Goal: Transaction & Acquisition: Purchase product/service

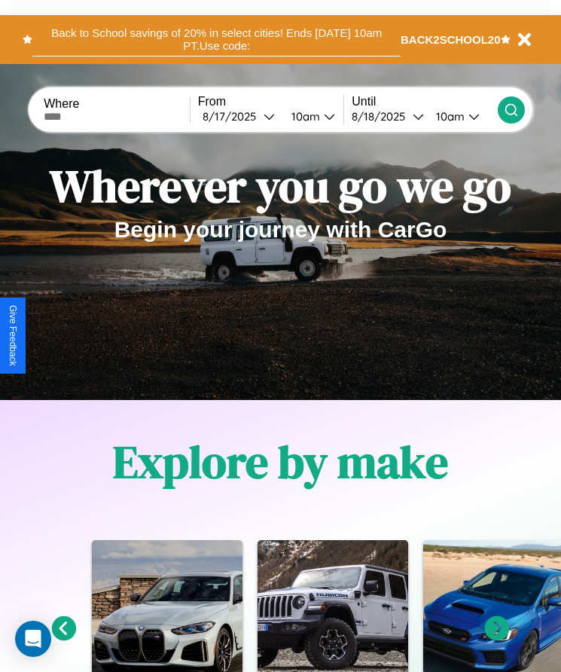
click at [216, 39] on button "Back to School savings of 20% in select cities! Ends [DATE] 10am PT. Use code:" at bounding box center [216, 40] width 368 height 34
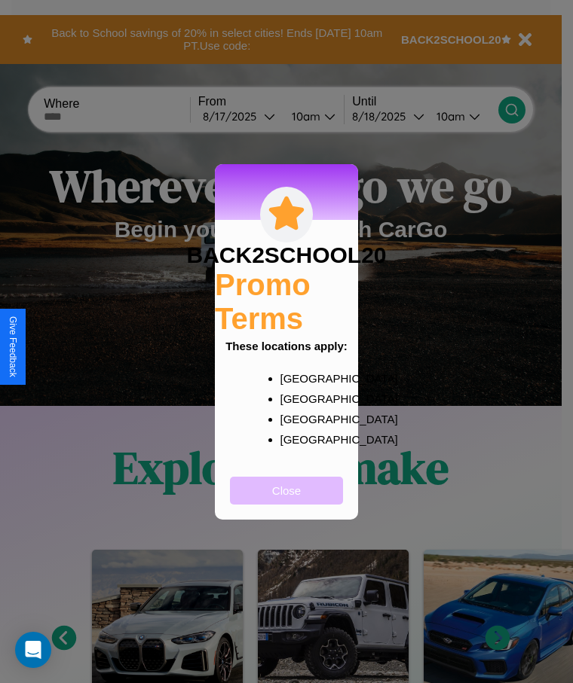
click at [286, 500] on button "Close" at bounding box center [286, 491] width 113 height 28
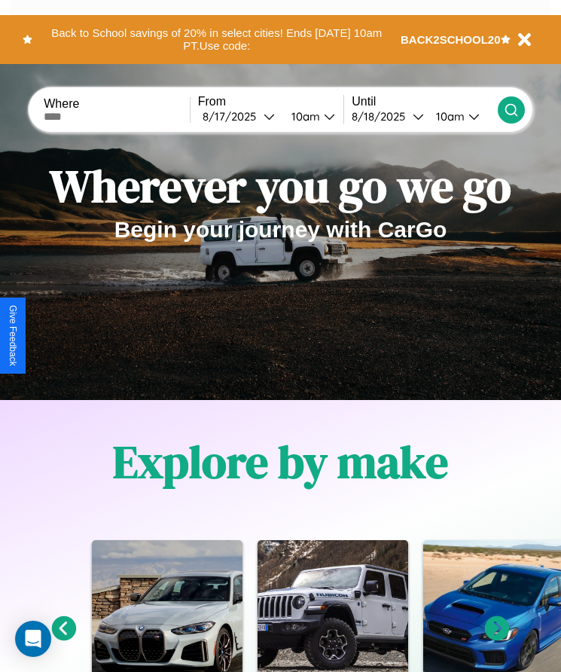
click at [118, 116] on input "text" at bounding box center [117, 117] width 146 height 12
type input "******"
click at [243, 116] on div "[DATE]" at bounding box center [233, 116] width 61 height 14
select select "*"
select select "****"
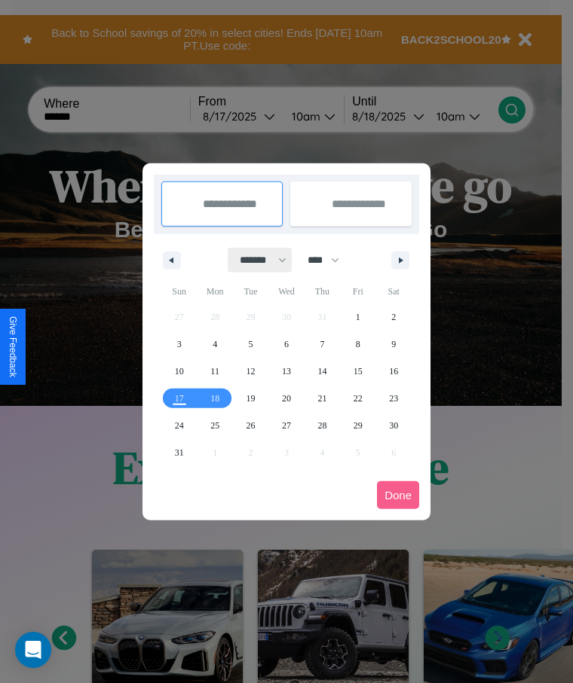
click at [256, 260] on select "******* ******** ***** ***** *** **** **** ****** ********* ******* ******** **…" at bounding box center [260, 260] width 64 height 25
select select "*"
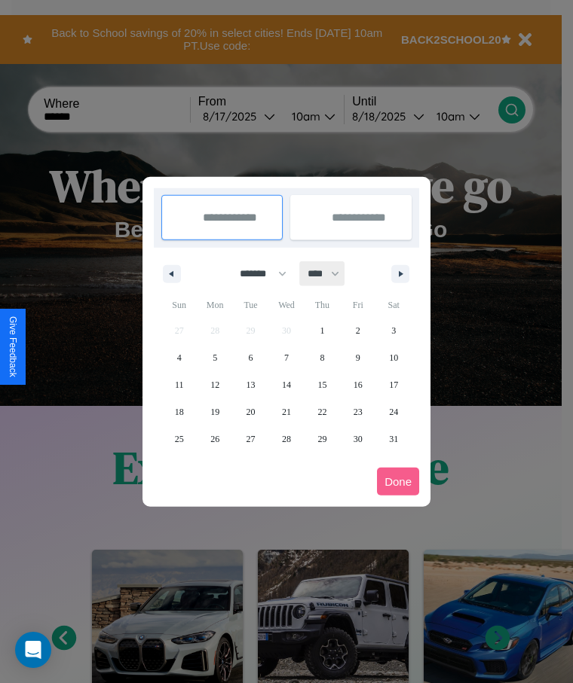
click at [330, 273] on select "**** **** **** **** **** **** **** **** **** **** **** **** **** **** **** ****…" at bounding box center [322, 273] width 45 height 25
select select "****"
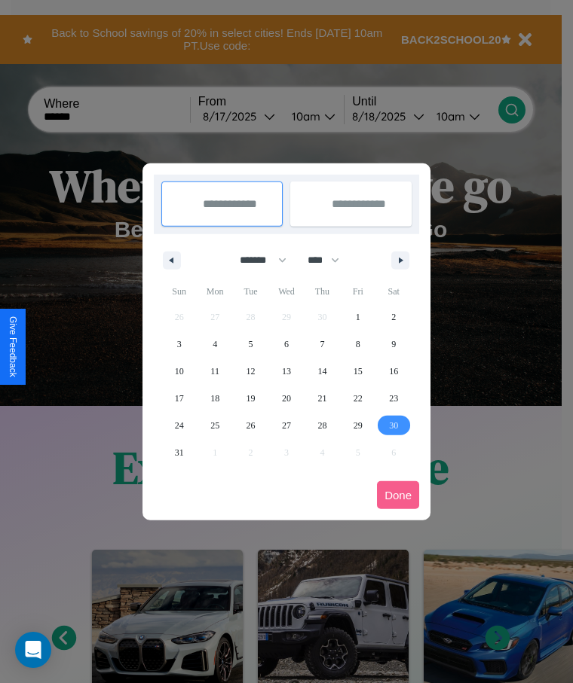
click at [393, 425] on span "30" at bounding box center [393, 425] width 9 height 27
type input "**********"
click at [400, 260] on icon "button" at bounding box center [403, 261] width 8 height 6
select select "*"
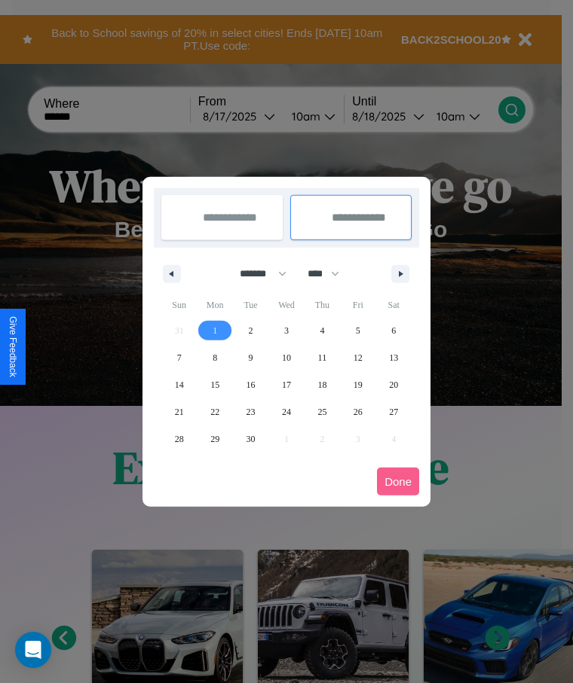
click at [215, 330] on span "1" at bounding box center [214, 330] width 5 height 27
type input "**********"
select select "*"
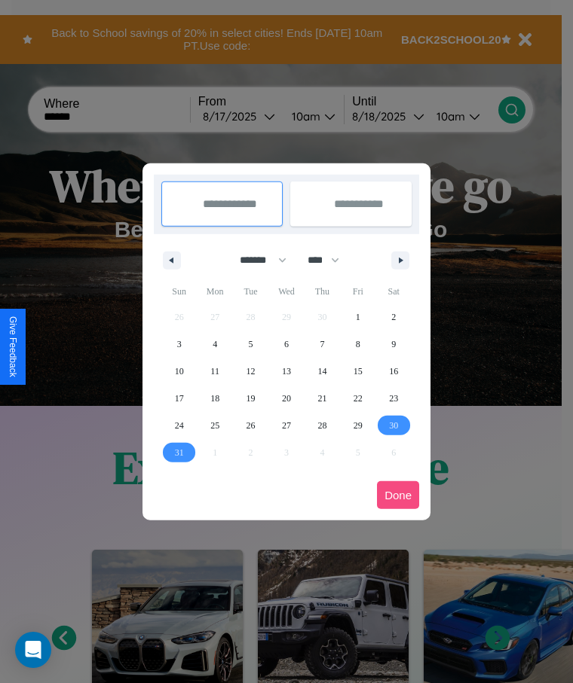
click at [398, 495] on button "Done" at bounding box center [398, 495] width 42 height 28
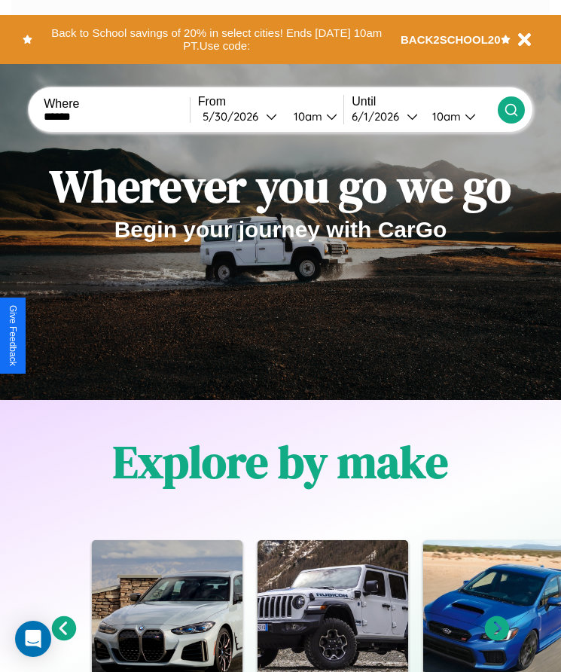
click at [310, 116] on div "10am" at bounding box center [306, 116] width 40 height 14
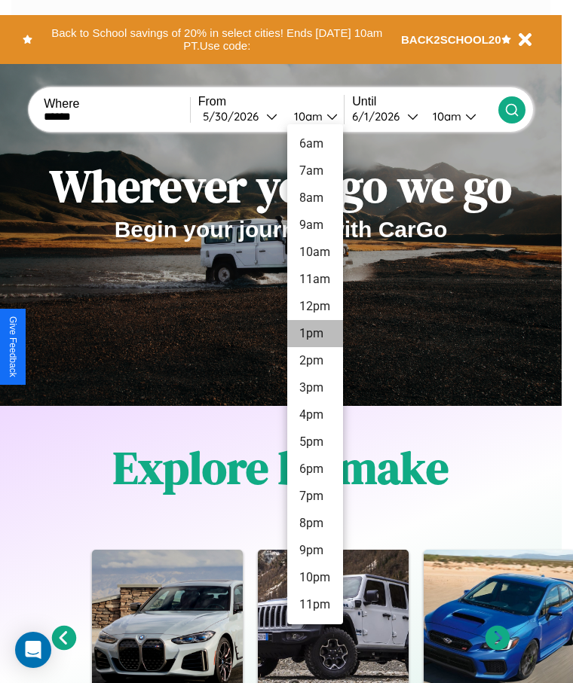
click at [314, 334] on li "1pm" at bounding box center [315, 333] width 56 height 27
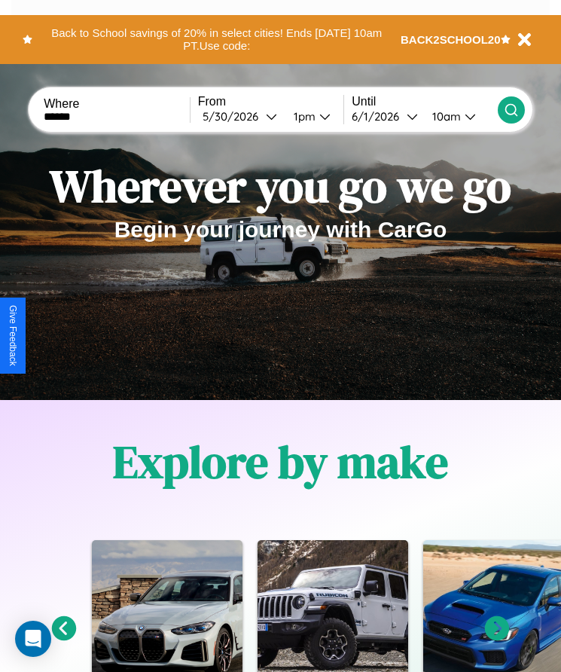
click at [511, 109] on icon at bounding box center [511, 109] width 15 height 15
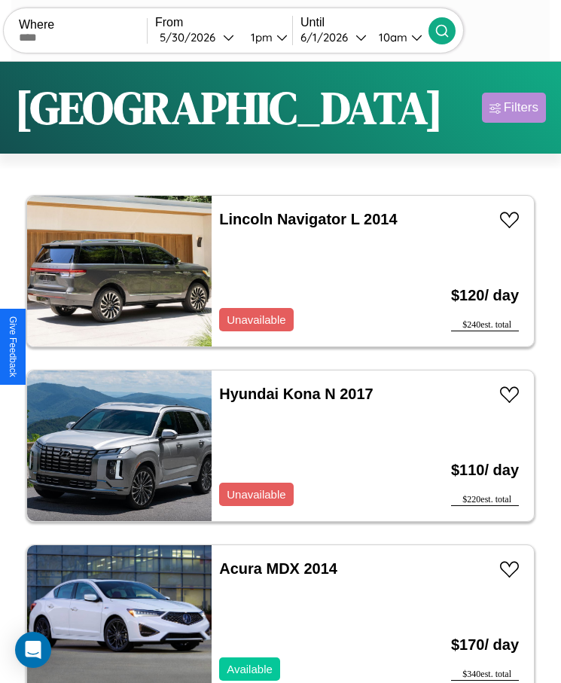
click at [514, 108] on div "Filters" at bounding box center [521, 107] width 35 height 15
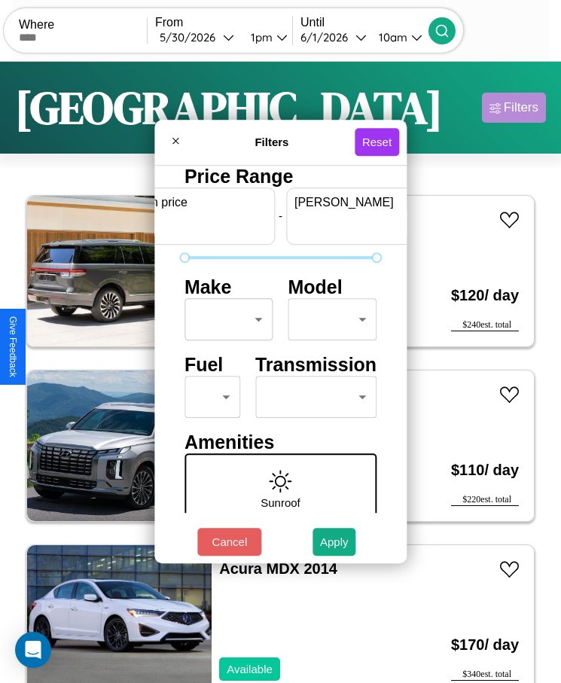
scroll to position [0, 56]
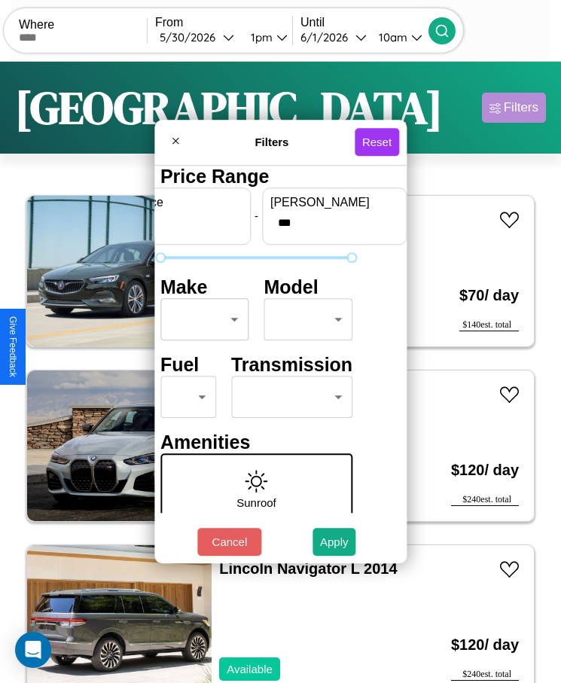
type input "***"
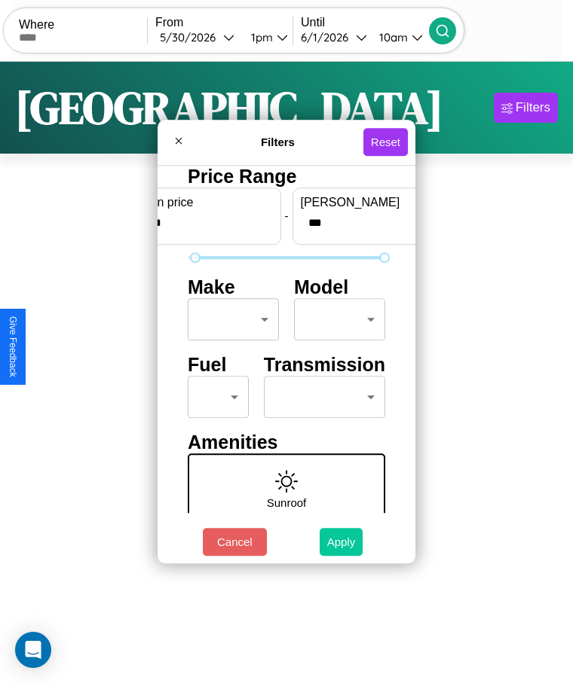
type input "**"
click at [340, 542] on button "Apply" at bounding box center [341, 542] width 44 height 28
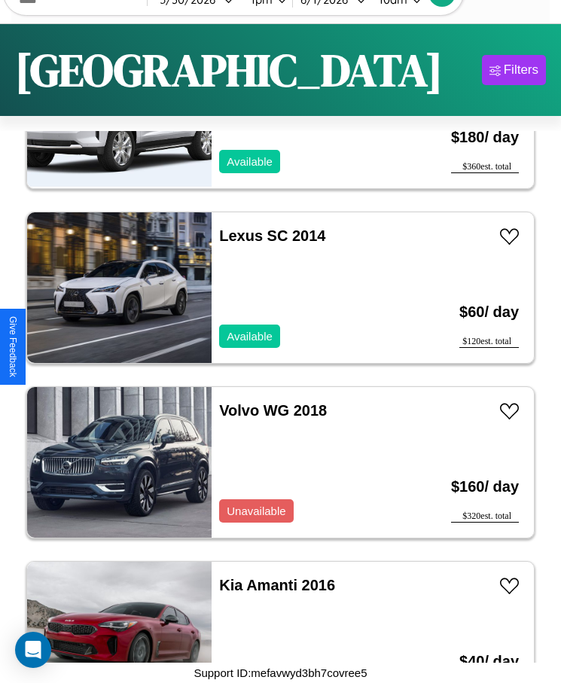
scroll to position [24316, 0]
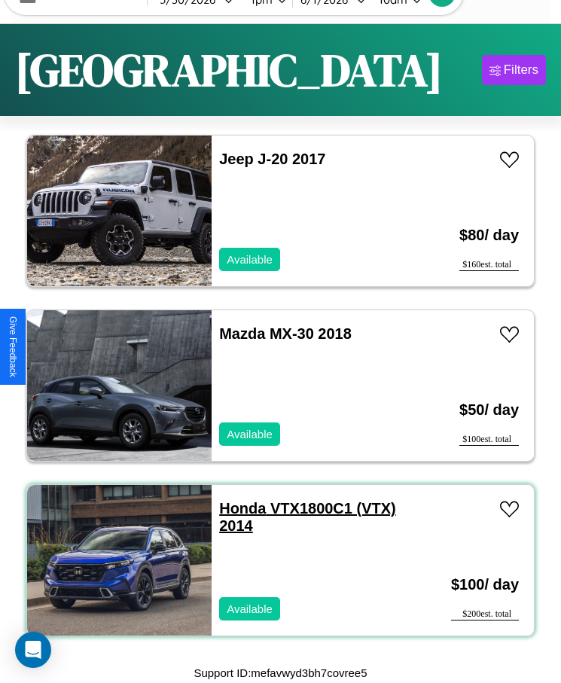
click at [238, 508] on link "Honda VTX1800C1 (VTX) 2014" at bounding box center [307, 517] width 177 height 34
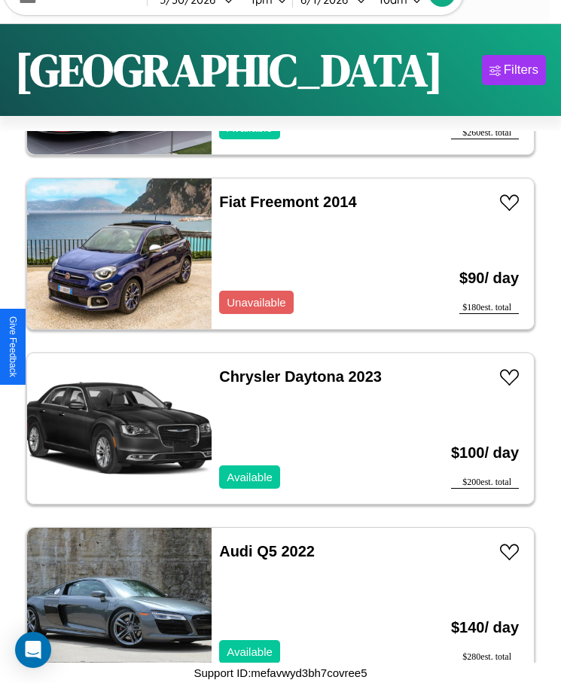
scroll to position [5604, 0]
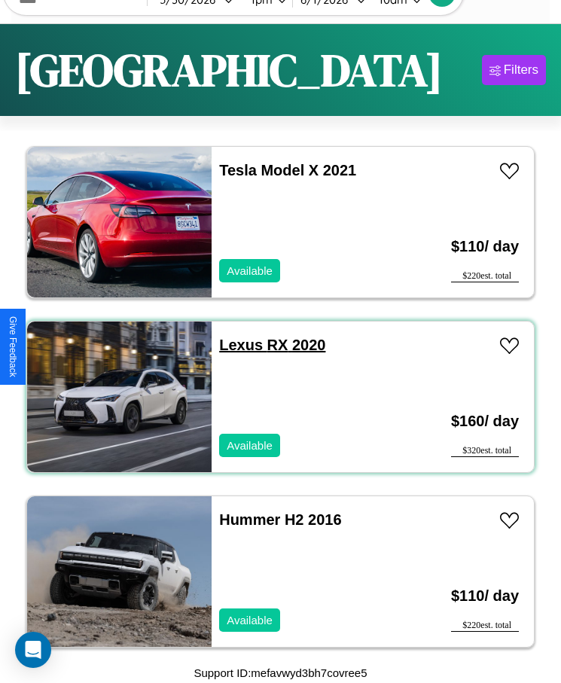
click at [237, 345] on link "Lexus RX 2020" at bounding box center [272, 345] width 106 height 17
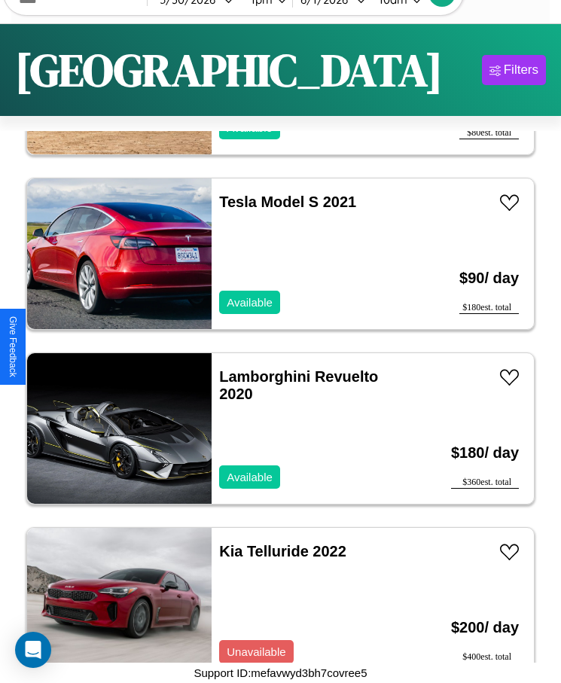
scroll to position [12769, 0]
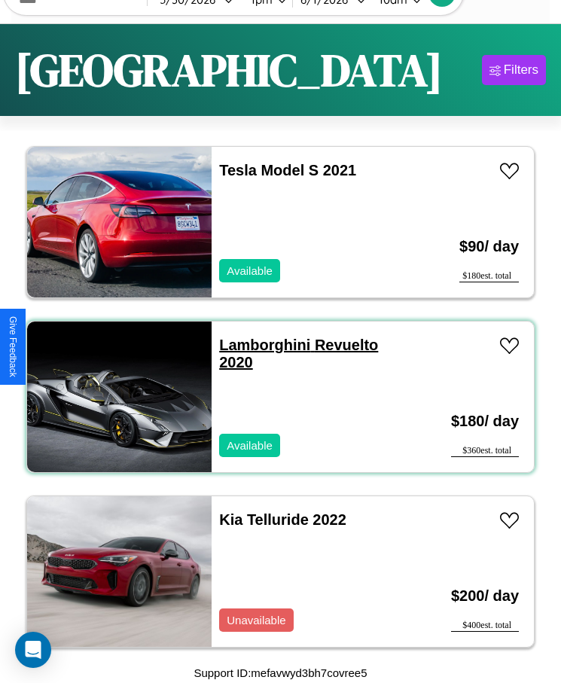
click at [260, 345] on link "Lamborghini Revuelto 2020" at bounding box center [298, 354] width 159 height 34
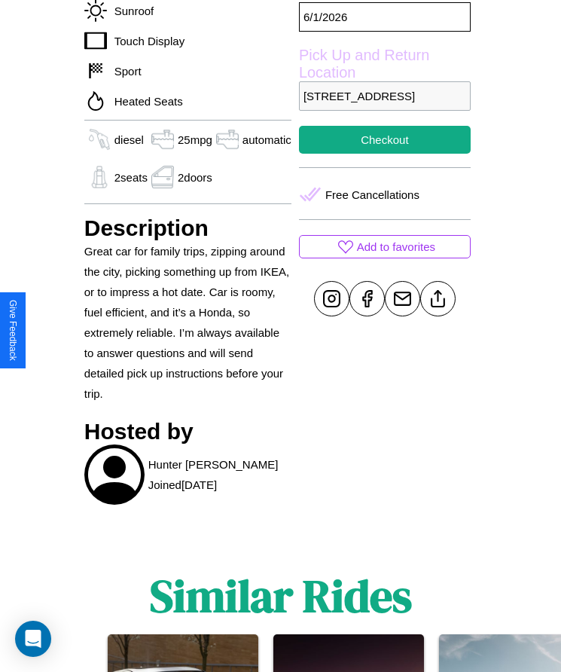
scroll to position [773, 0]
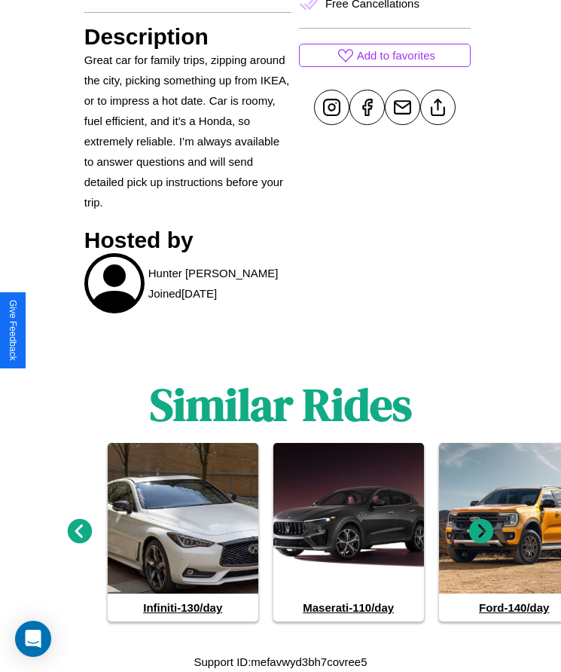
click at [481, 532] on icon at bounding box center [481, 531] width 25 height 25
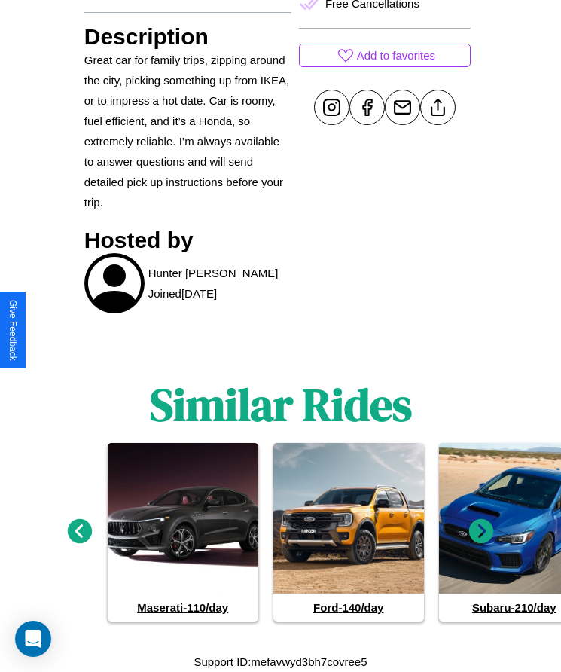
click at [481, 532] on icon at bounding box center [481, 531] width 25 height 25
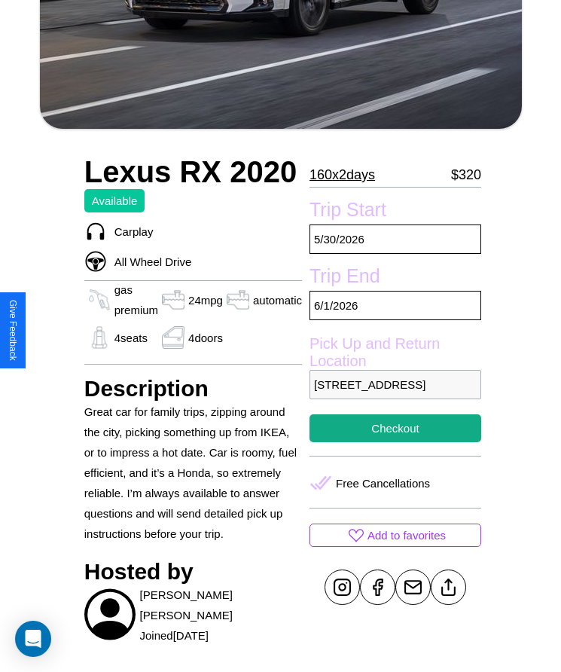
scroll to position [566, 0]
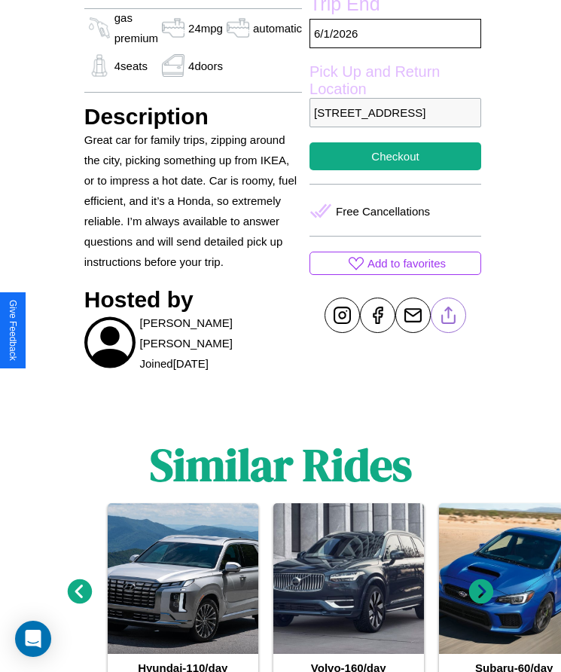
click at [449, 318] on line at bounding box center [449, 312] width 0 height 11
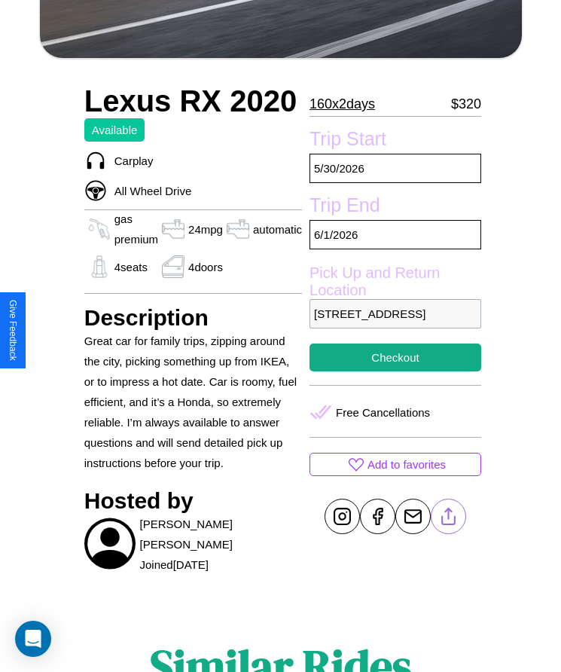
scroll to position [353, 0]
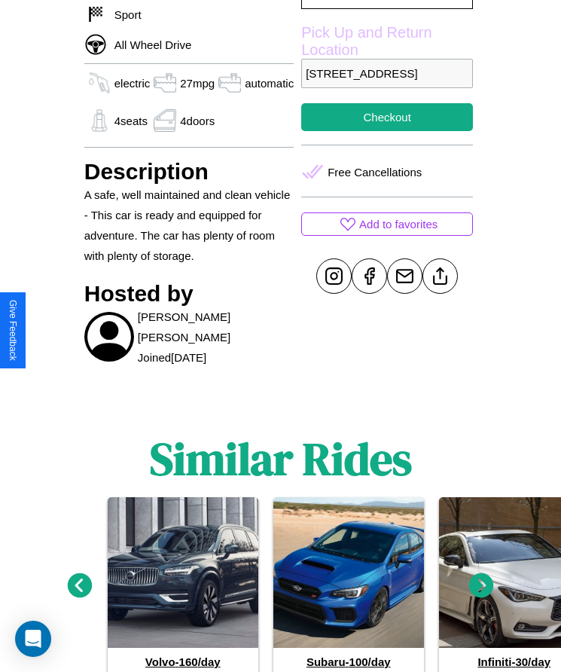
scroll to position [585, 0]
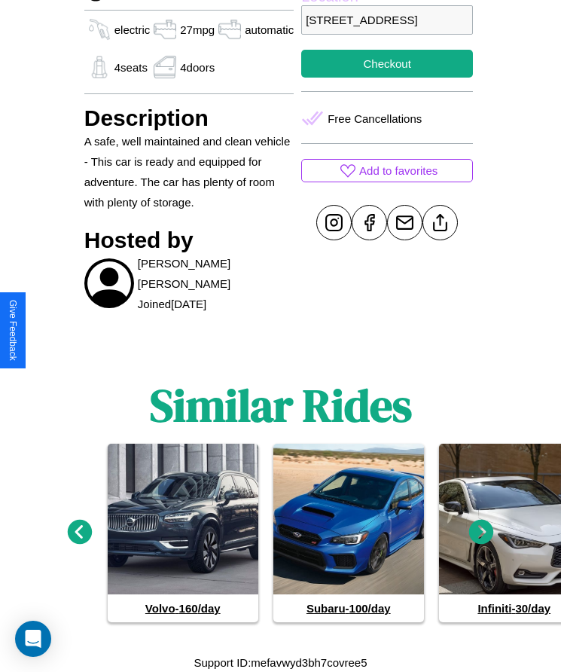
click at [481, 532] on icon at bounding box center [481, 532] width 25 height 25
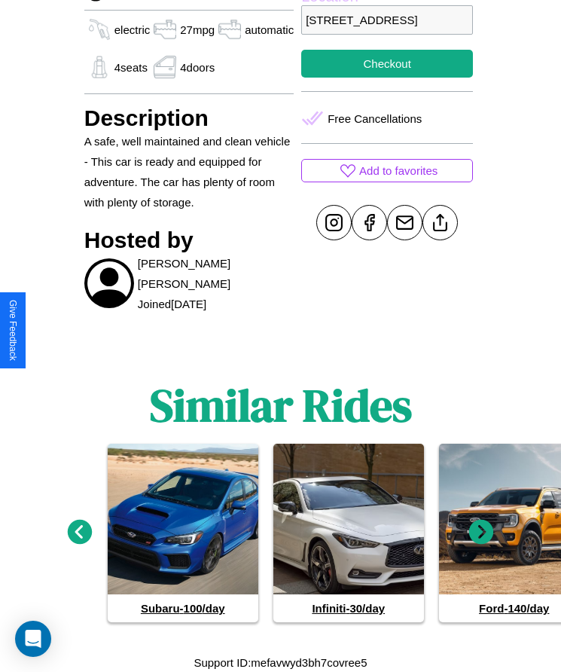
click at [481, 532] on icon at bounding box center [481, 532] width 25 height 25
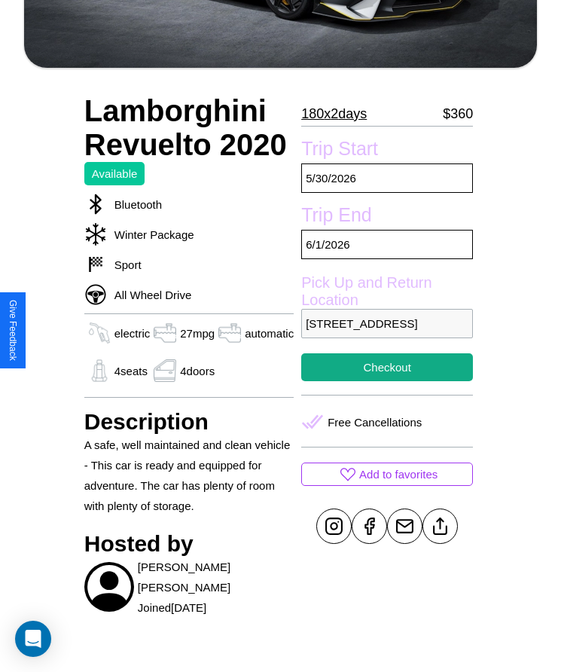
scroll to position [279, 0]
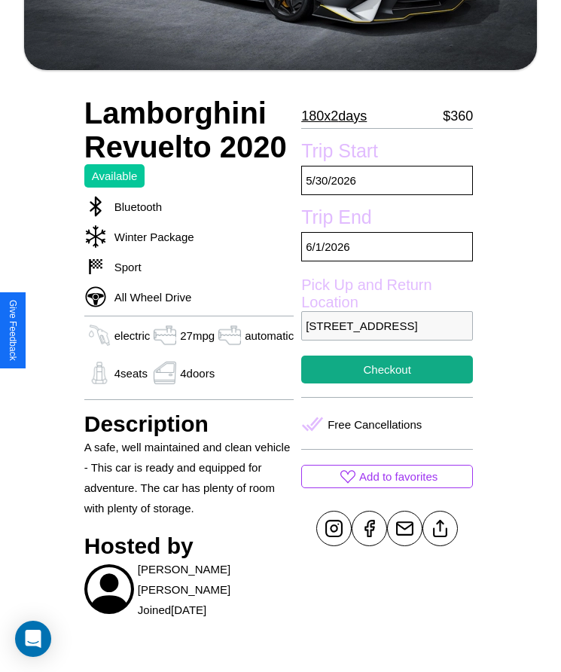
click at [383, 336] on p "7983 Spring Street Vienna 44025 Austria" at bounding box center [387, 325] width 172 height 29
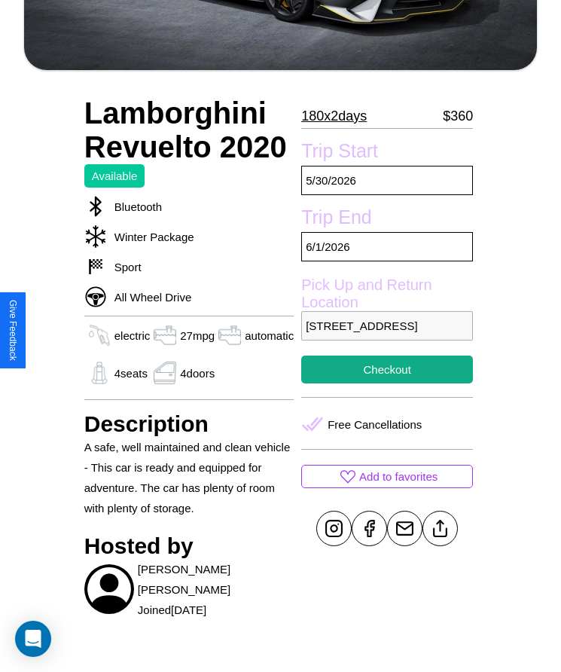
click at [383, 336] on p "7983 Spring Street Vienna 44025 Austria" at bounding box center [387, 325] width 172 height 29
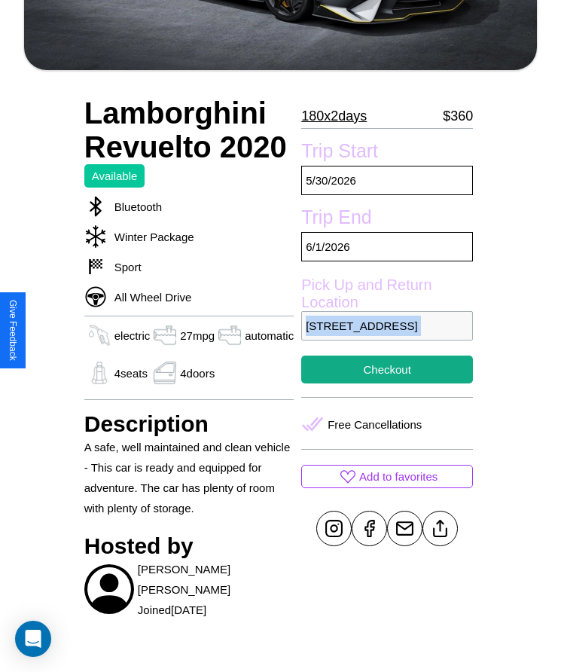
click at [383, 336] on p "7983 Spring Street Vienna 44025 Austria" at bounding box center [387, 325] width 172 height 29
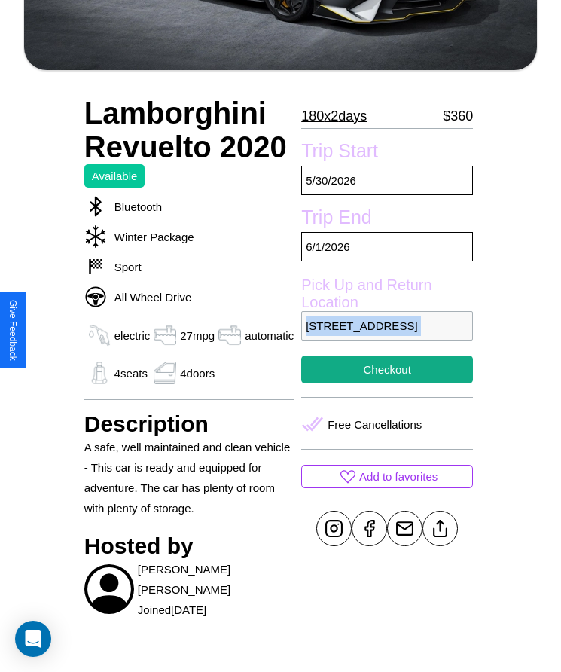
click at [383, 336] on p "7983 Spring Street Vienna 44025 Austria" at bounding box center [387, 325] width 172 height 29
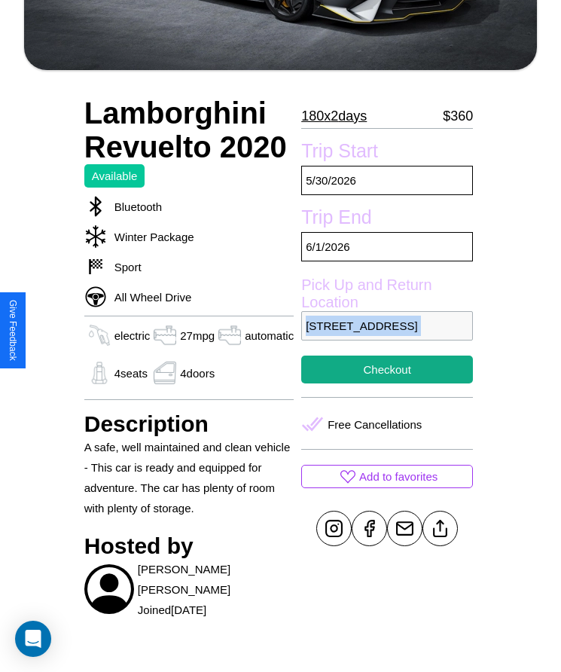
click at [383, 336] on p "7983 Spring Street Vienna 44025 Austria" at bounding box center [387, 325] width 172 height 29
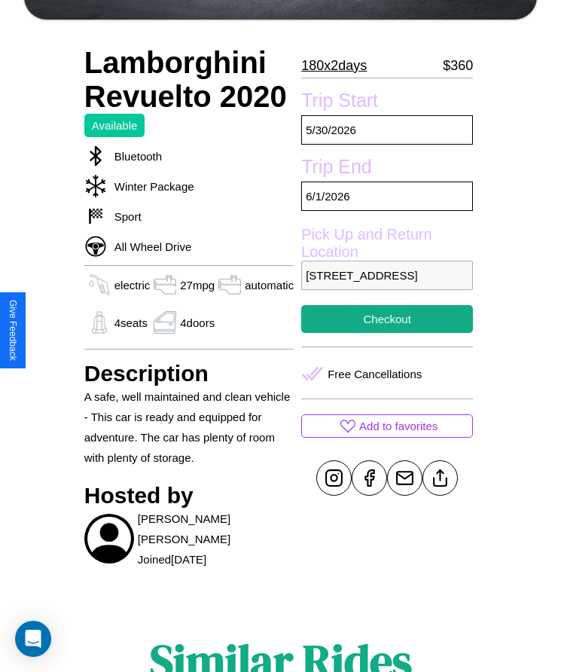
scroll to position [334, 0]
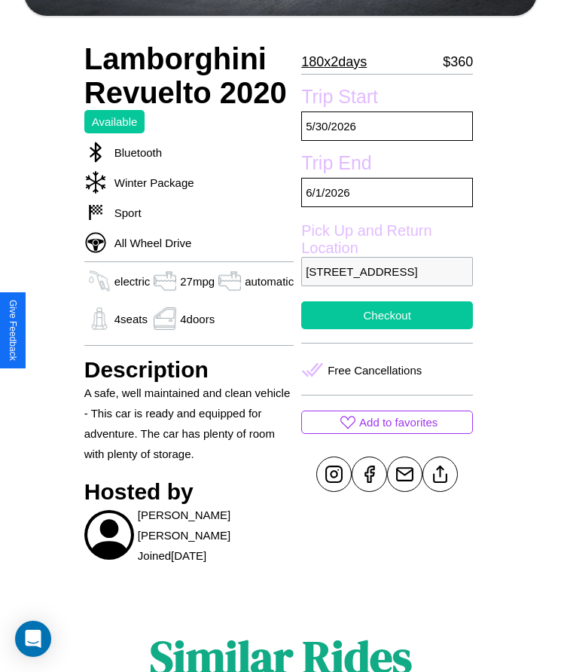
click at [383, 329] on button "Checkout" at bounding box center [387, 315] width 172 height 28
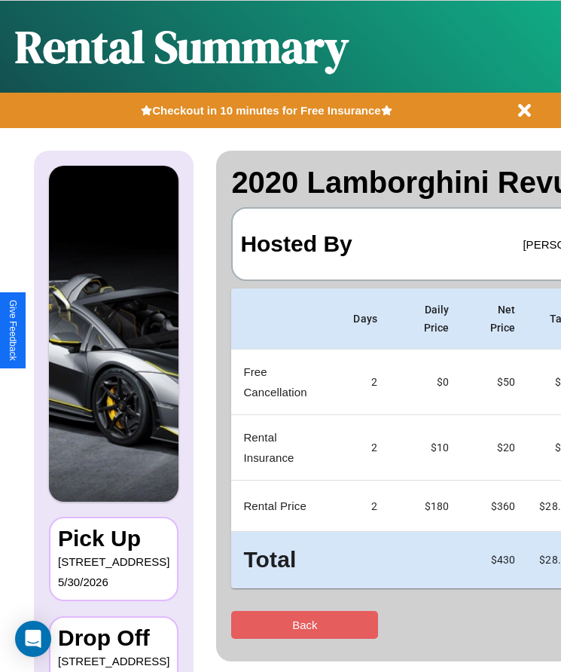
scroll to position [0, 89]
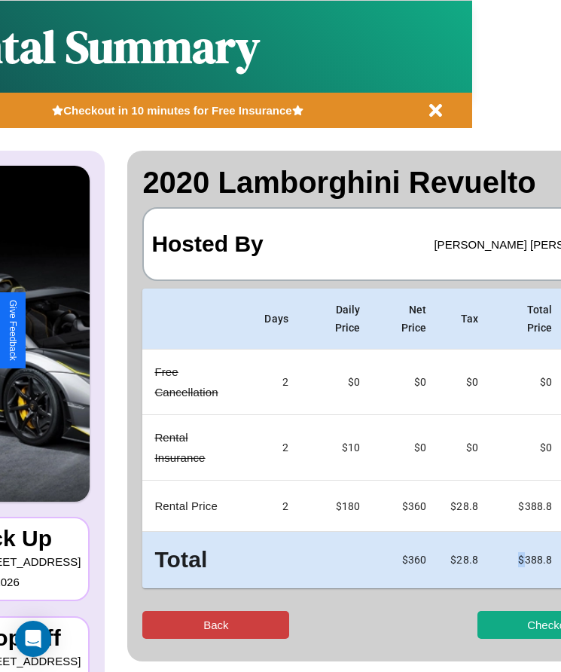
click at [157, 625] on button "Back" at bounding box center [215, 625] width 147 height 28
